Goal: Navigation & Orientation: Understand site structure

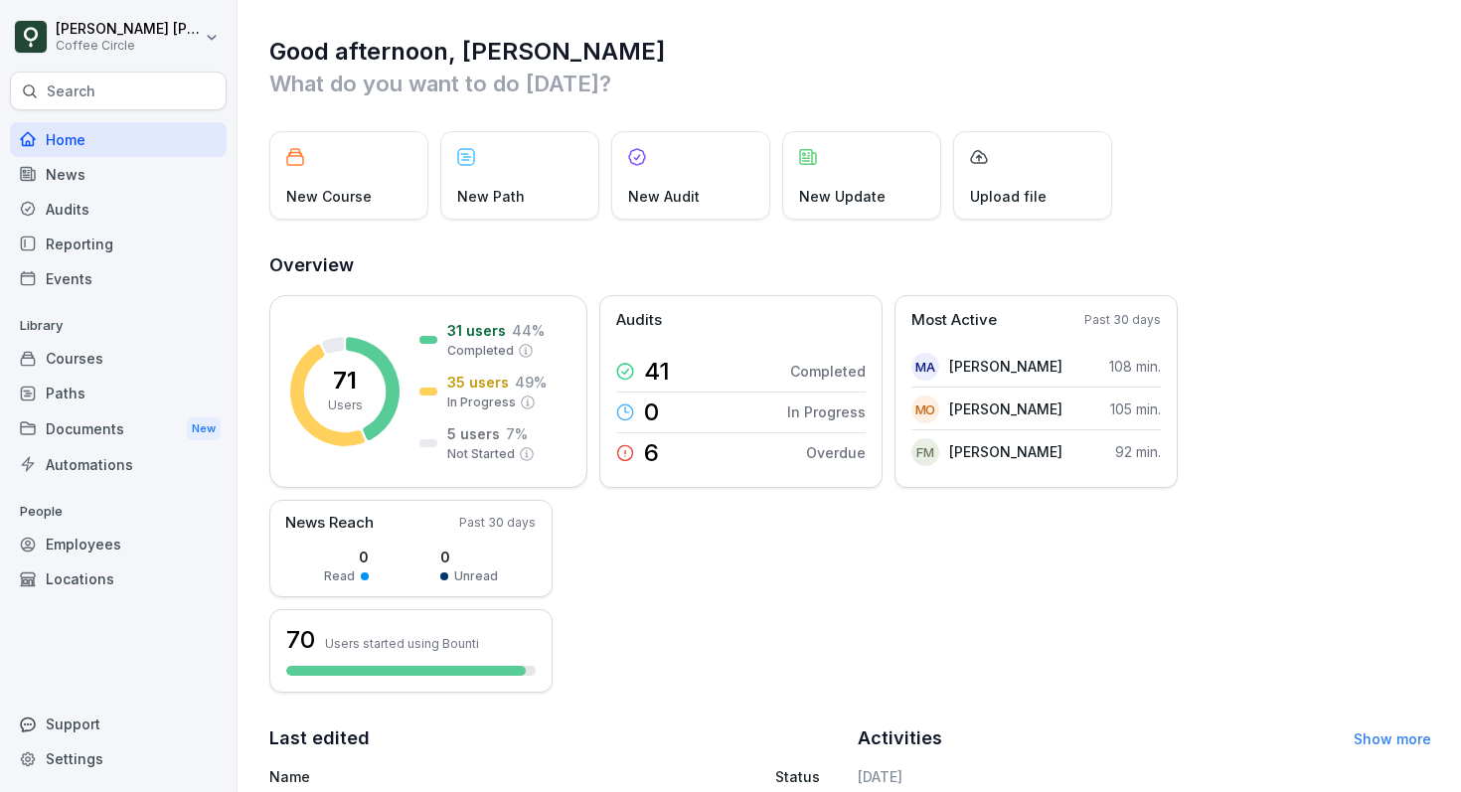
click at [73, 394] on div "Paths" at bounding box center [118, 393] width 217 height 35
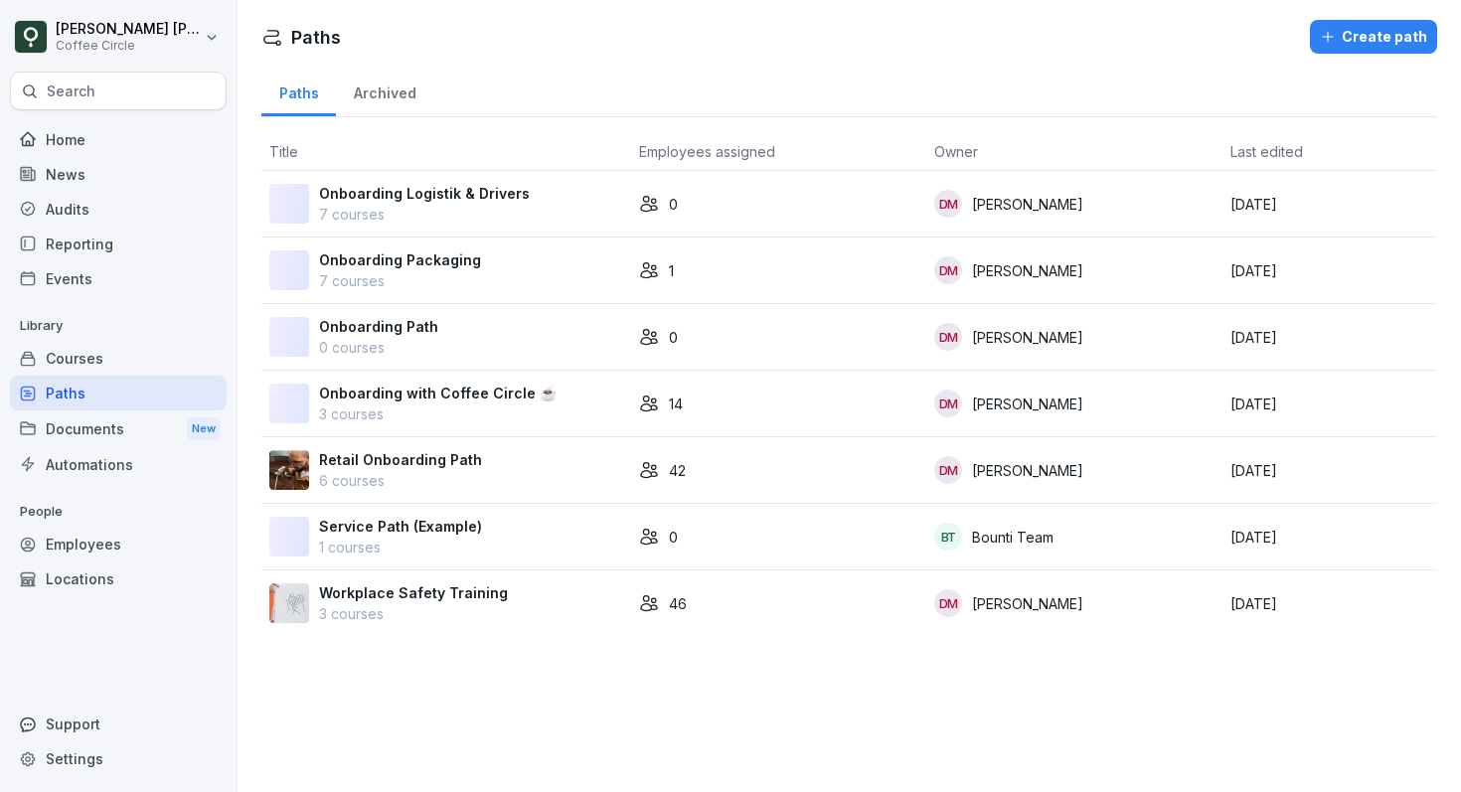
click at [96, 144] on div "Home" at bounding box center [118, 139] width 217 height 35
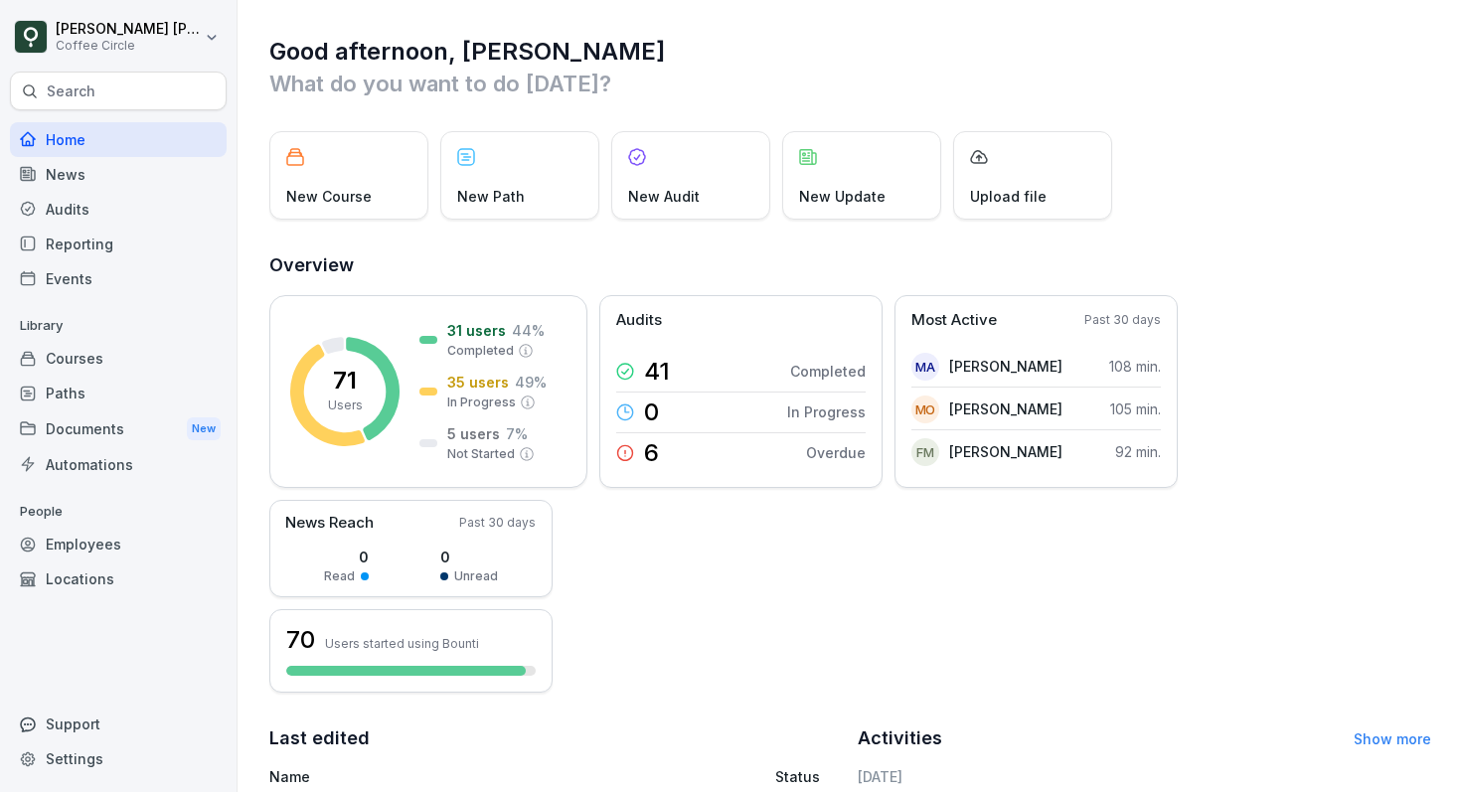
click at [74, 393] on div "Paths" at bounding box center [118, 393] width 217 height 35
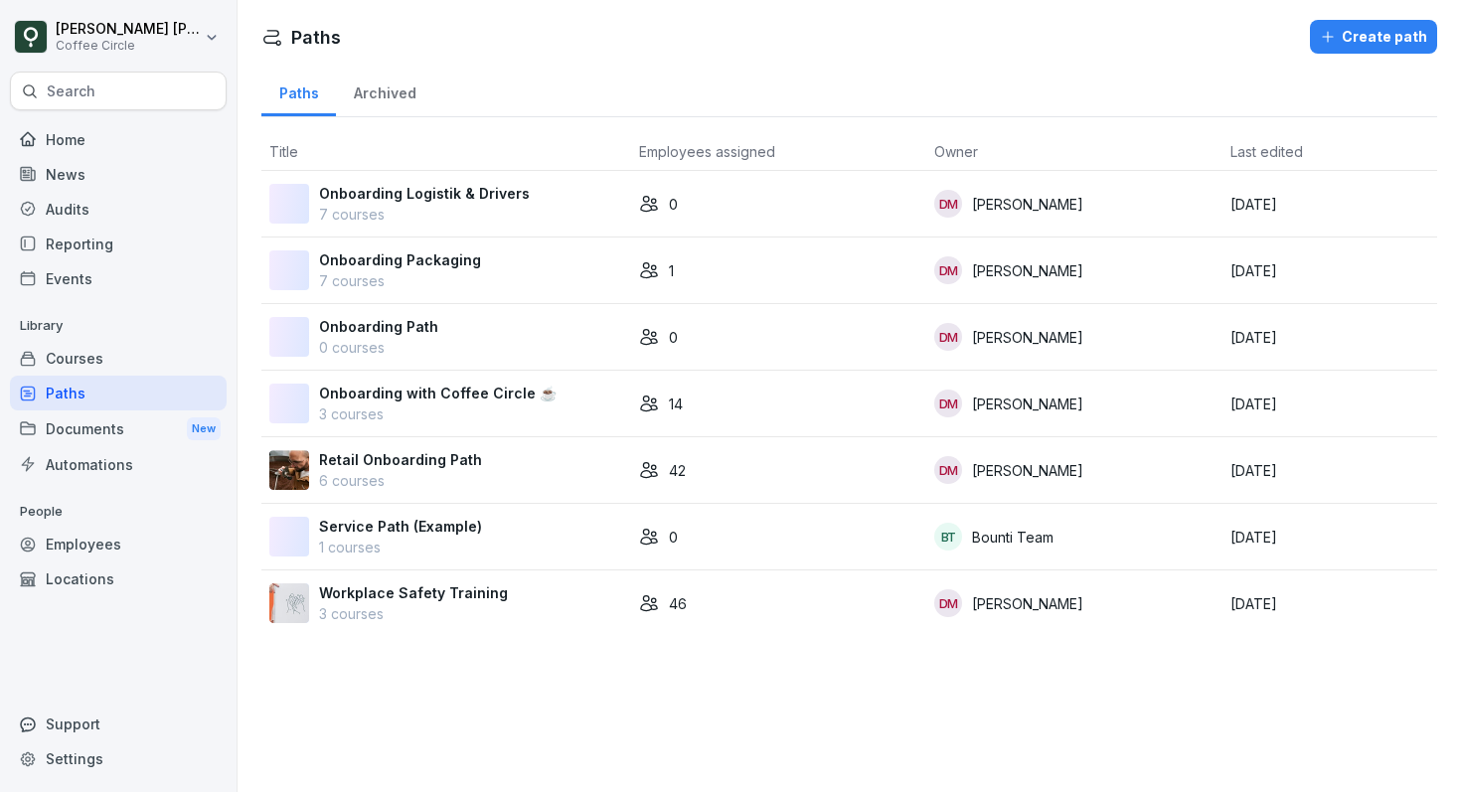
click at [78, 358] on div "Courses" at bounding box center [118, 358] width 217 height 35
